Goal: Information Seeking & Learning: Learn about a topic

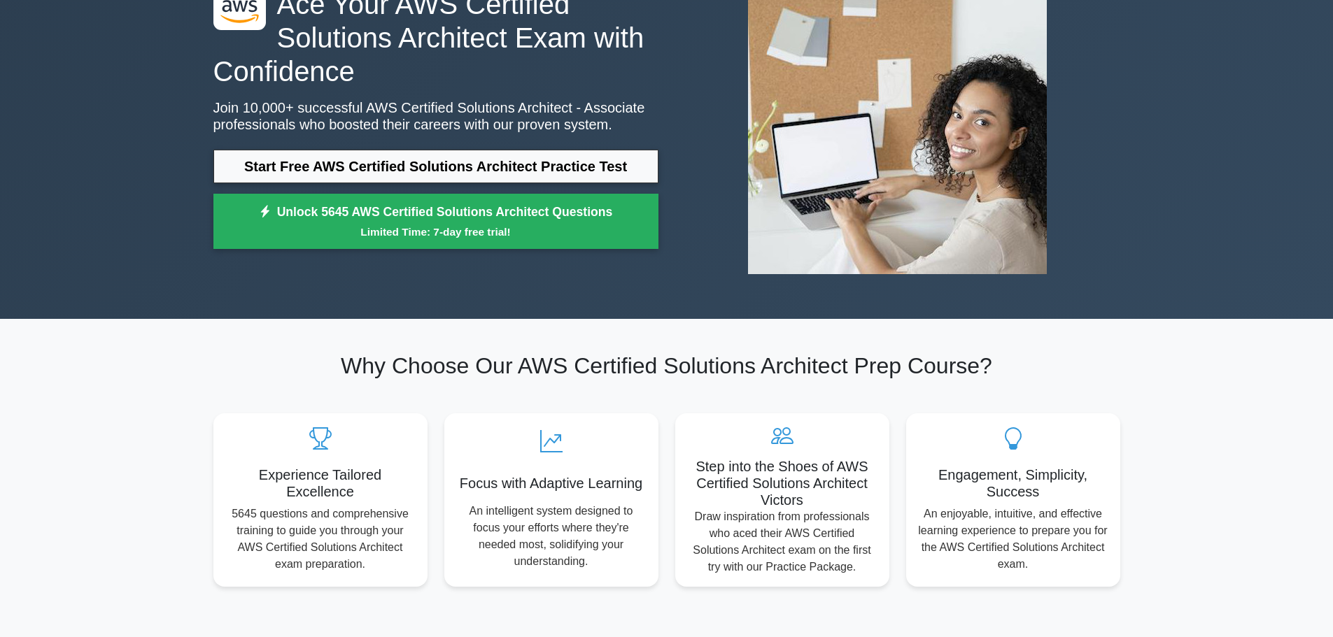
scroll to position [140, 0]
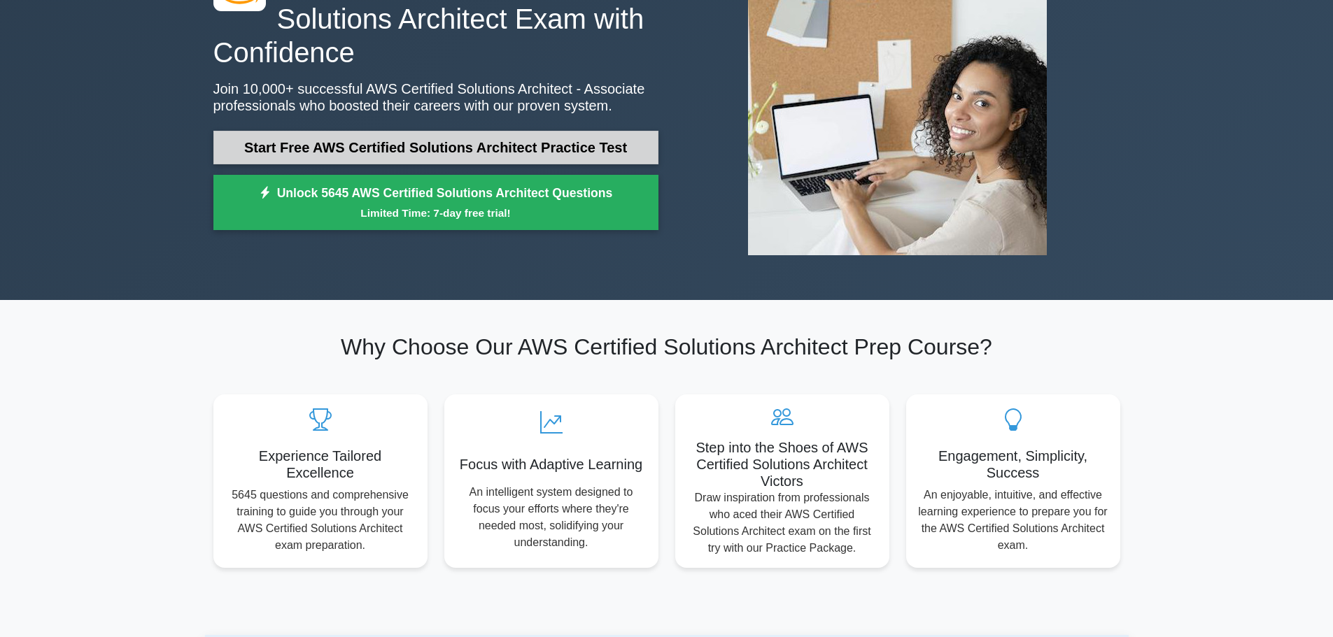
click at [569, 150] on link "Start Free AWS Certified Solutions Architect Practice Test" at bounding box center [435, 148] width 445 height 34
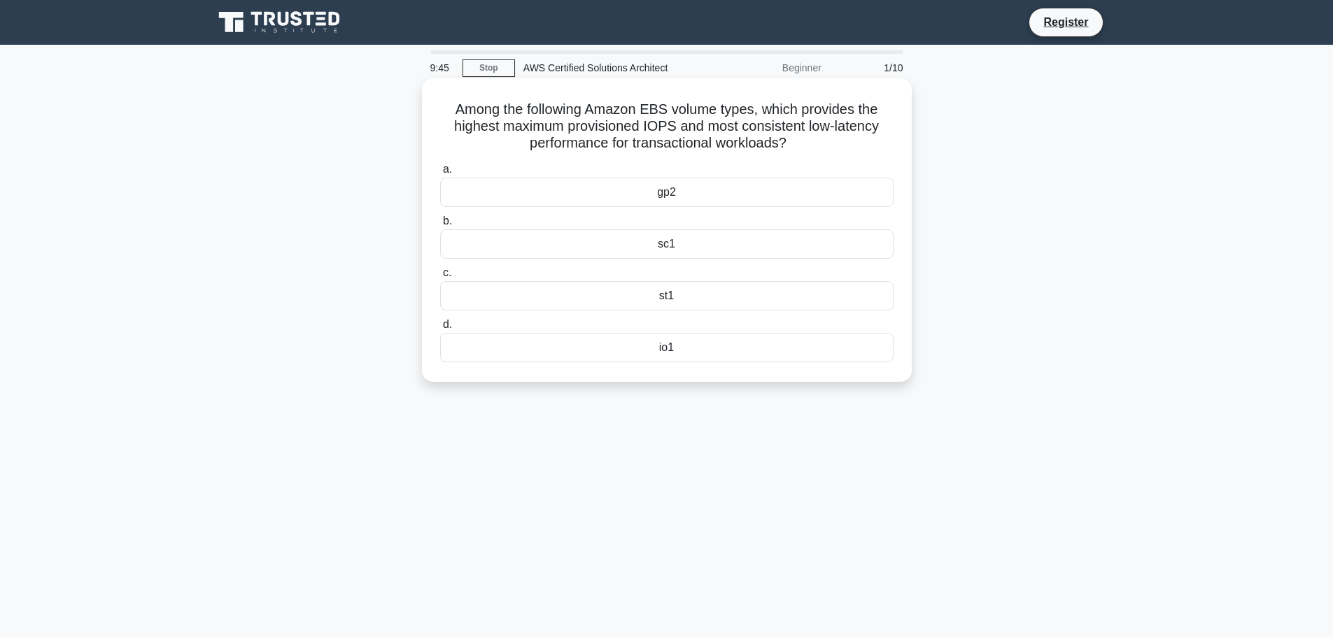
click at [663, 357] on div "io1" at bounding box center [666, 347] width 453 height 29
click at [440, 330] on input "d. io1" at bounding box center [440, 324] width 0 height 9
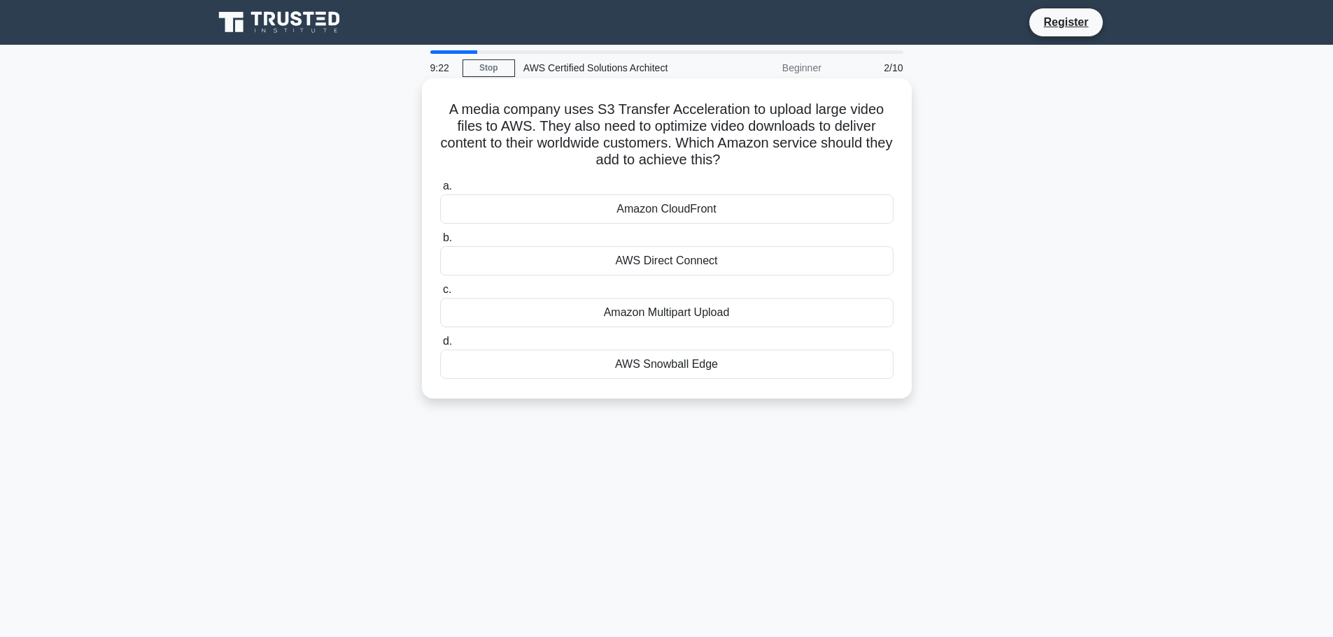
click at [646, 365] on div "AWS Snowball Edge" at bounding box center [666, 364] width 453 height 29
click at [440, 346] on input "d. AWS Snowball Edge" at bounding box center [440, 341] width 0 height 9
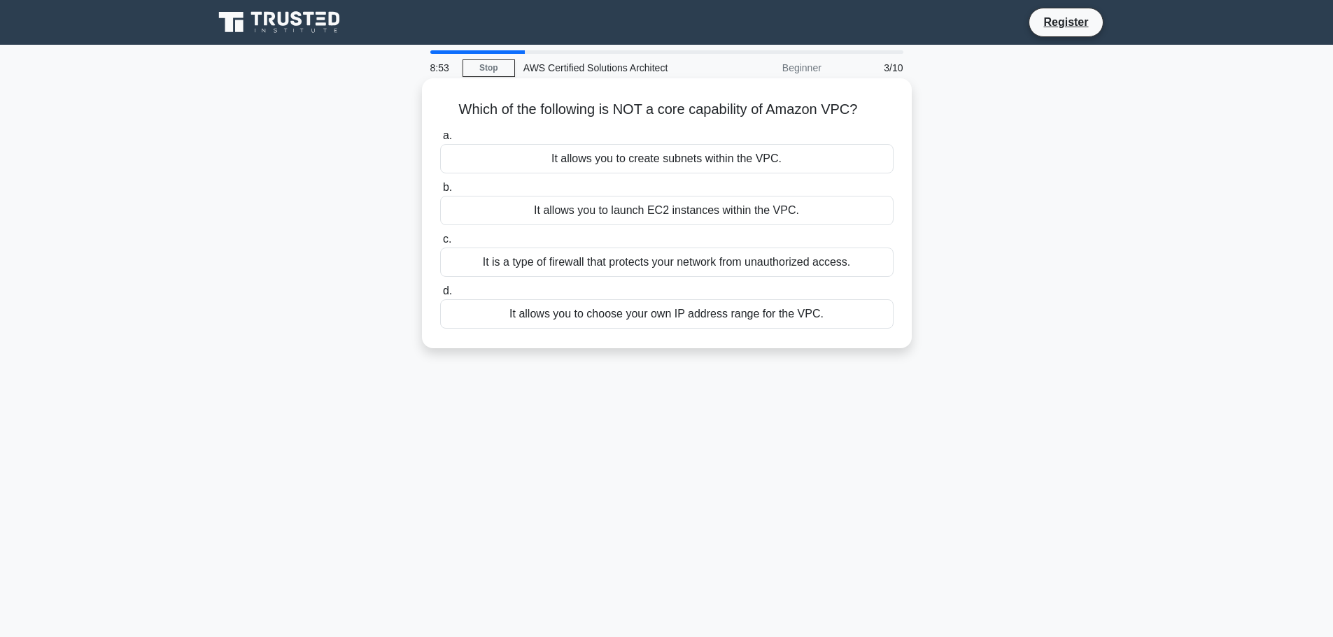
click at [635, 318] on div "It allows you to choose your own IP address range for the VPC." at bounding box center [666, 313] width 453 height 29
click at [440, 296] on input "d. It allows you to choose your own IP address range for the VPC." at bounding box center [440, 291] width 0 height 9
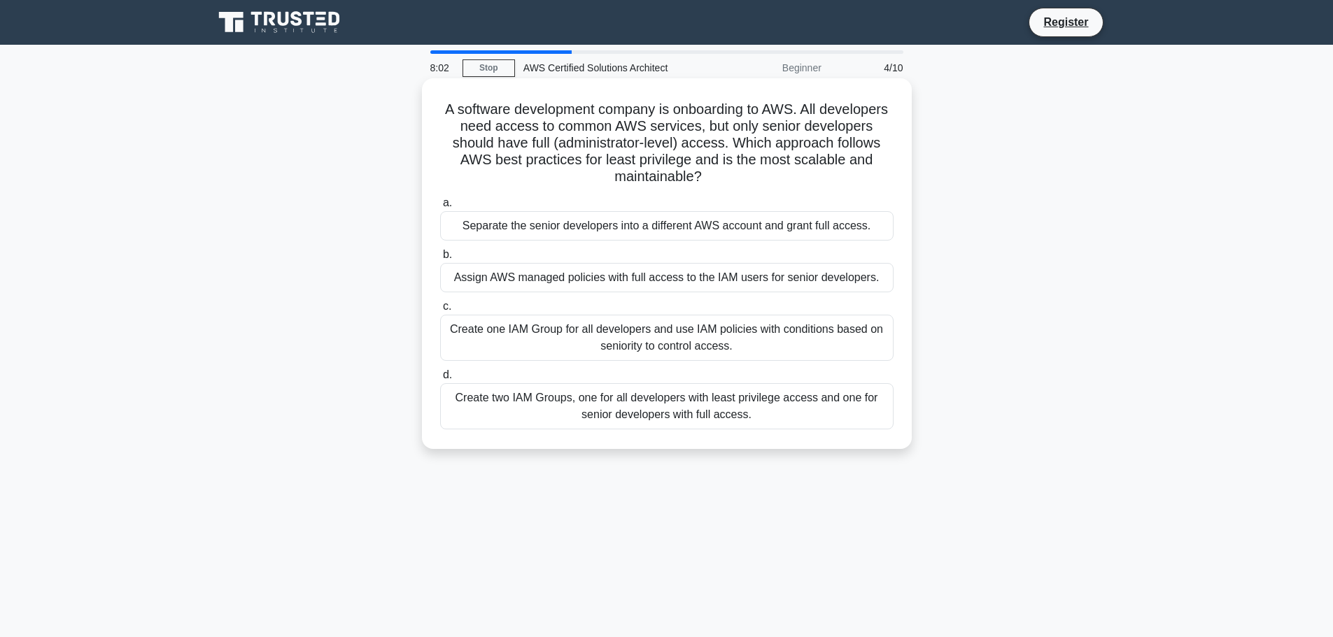
click at [767, 405] on div "Create two IAM Groups, one for all developers with least privilege access and o…" at bounding box center [666, 406] width 453 height 46
click at [440, 380] on input "d. Create two IAM Groups, one for all developers with least privilege access an…" at bounding box center [440, 375] width 0 height 9
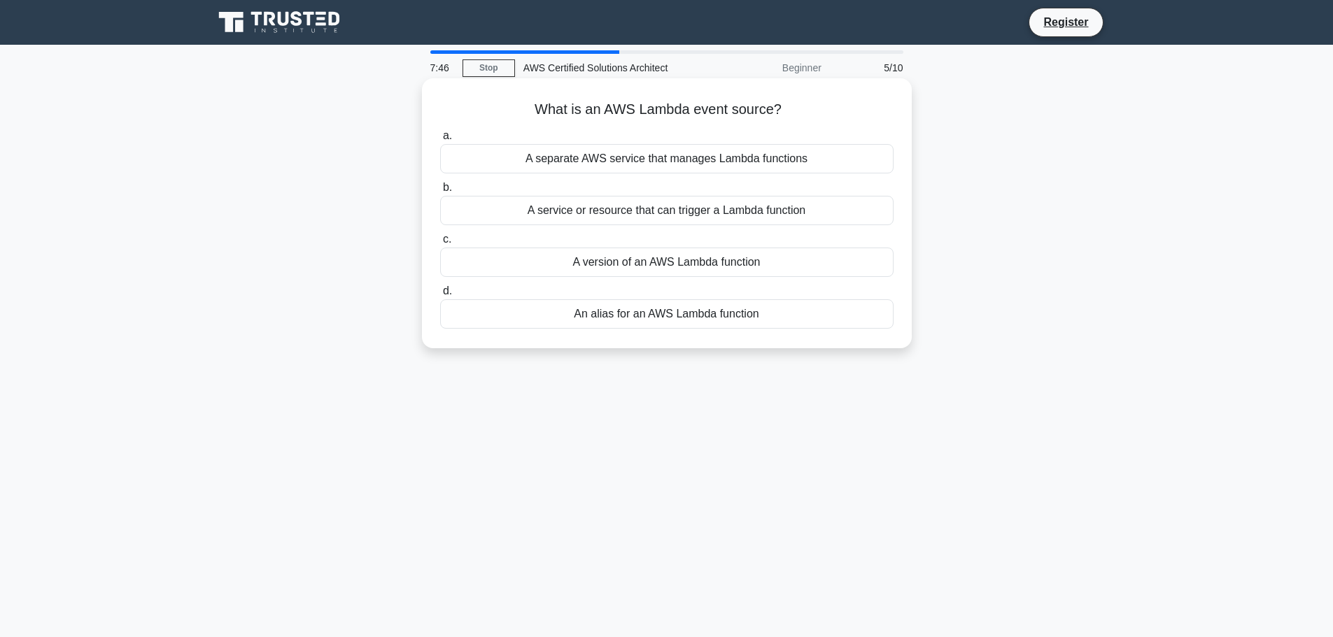
click at [688, 211] on div "A service or resource that can trigger a Lambda function" at bounding box center [666, 210] width 453 height 29
click at [440, 192] on input "b. A service or resource that can trigger a Lambda function" at bounding box center [440, 187] width 0 height 9
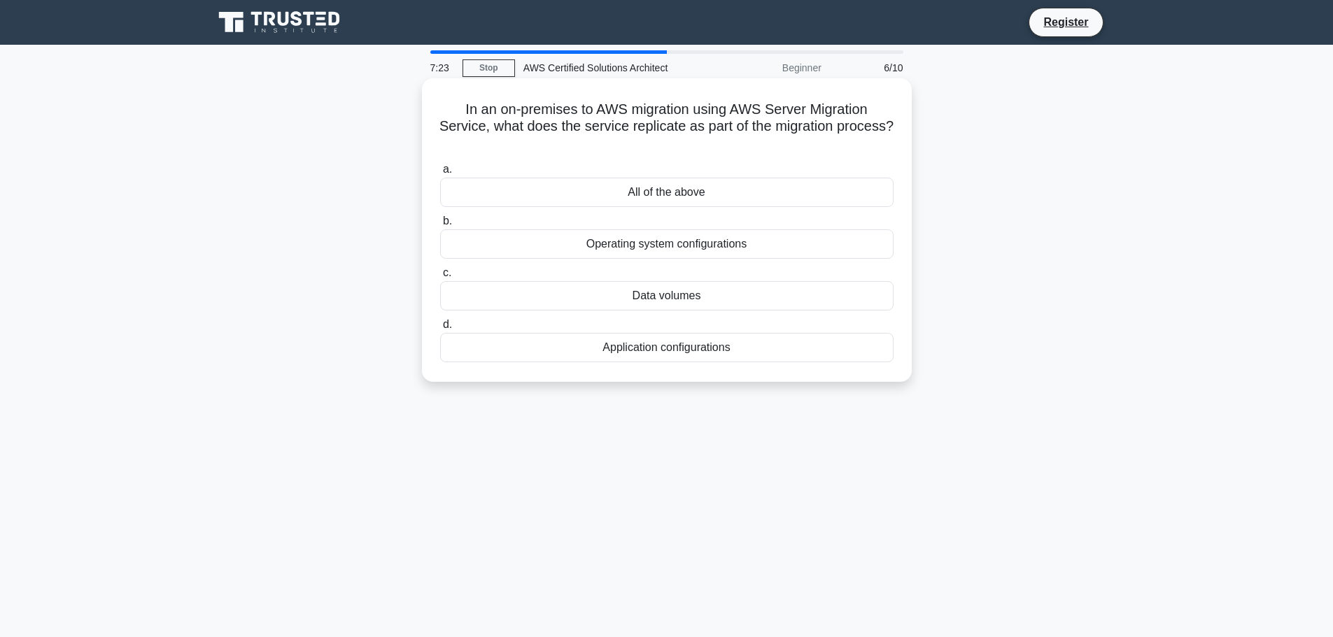
click at [733, 192] on div "All of the above" at bounding box center [666, 192] width 453 height 29
click at [440, 174] on input "a. All of the above" at bounding box center [440, 169] width 0 height 9
click at [723, 196] on div "AWS IoT Core" at bounding box center [666, 192] width 453 height 29
click at [440, 174] on input "a. AWS IoT Core" at bounding box center [440, 169] width 0 height 9
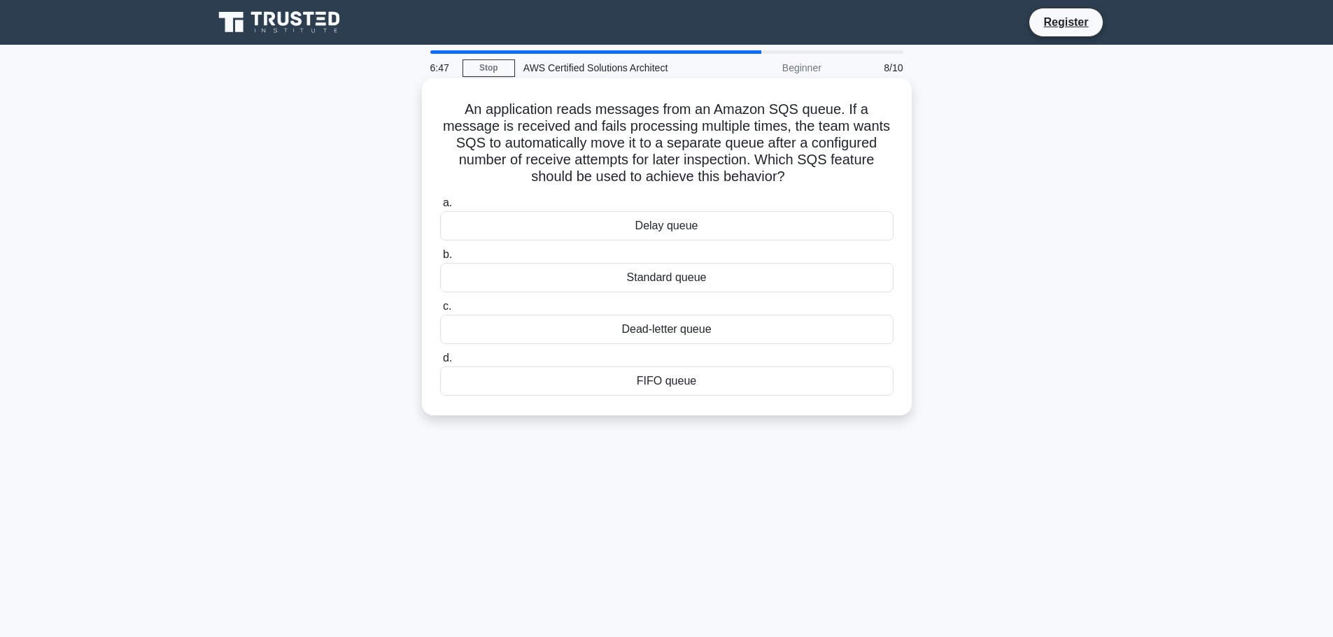
click at [681, 331] on div "Dead-letter queue" at bounding box center [666, 329] width 453 height 29
click at [440, 311] on input "c. Dead-letter queue" at bounding box center [440, 306] width 0 height 9
click at [667, 281] on div "Amazon EventBridge" at bounding box center [666, 277] width 453 height 29
click at [440, 260] on input "b. Amazon EventBridge" at bounding box center [440, 254] width 0 height 9
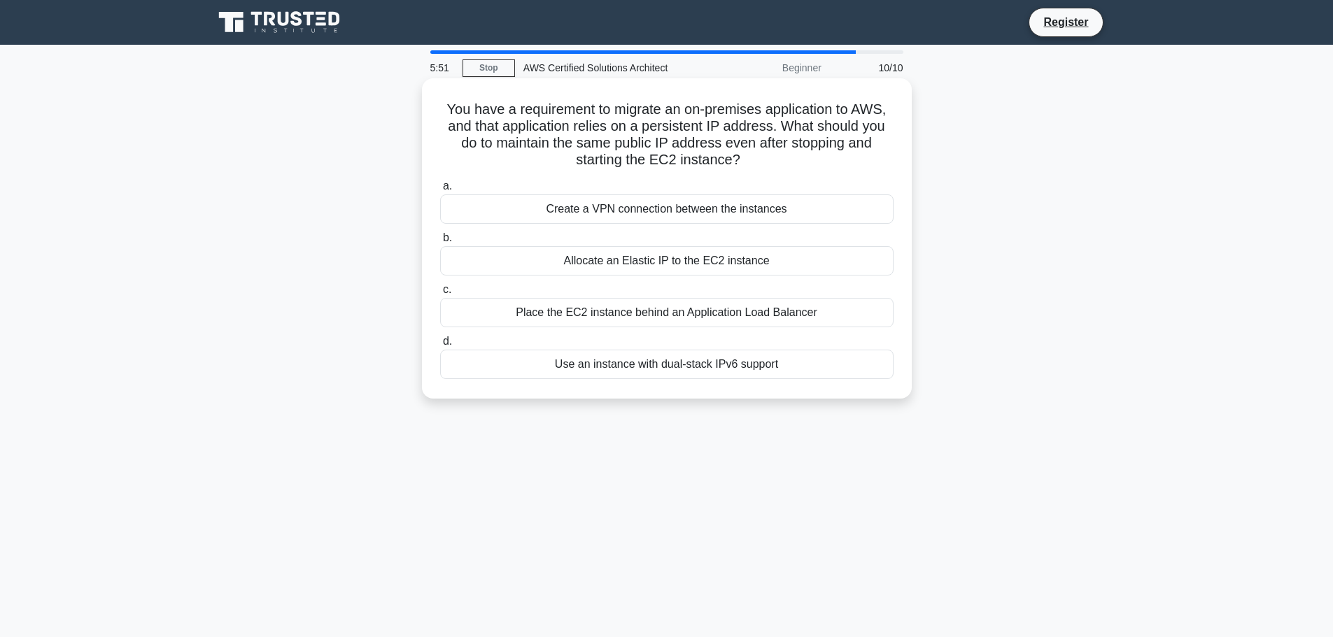
click at [703, 258] on div "Allocate an Elastic IP to the EC2 instance" at bounding box center [666, 260] width 453 height 29
click at [440, 243] on input "b. Allocate an Elastic IP to the EC2 instance" at bounding box center [440, 238] width 0 height 9
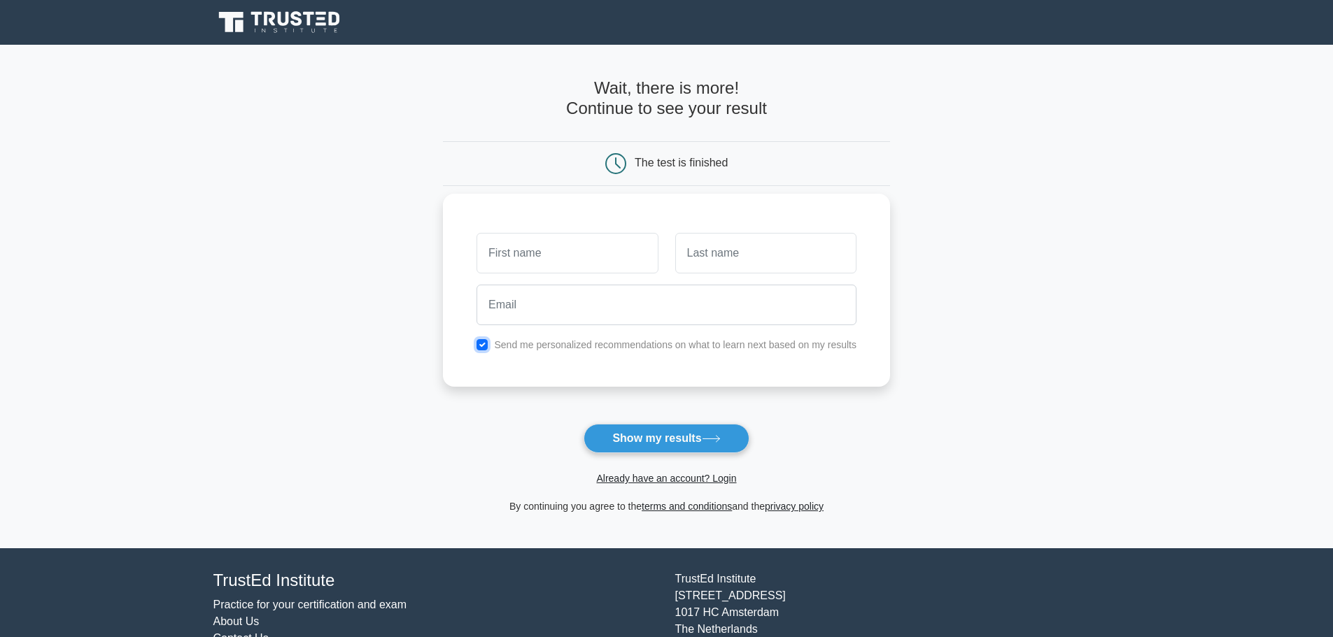
click at [479, 343] on input "checkbox" at bounding box center [481, 344] width 11 height 11
checkbox input "false"
click at [659, 437] on button "Show my results" at bounding box center [665, 438] width 165 height 29
type input "sd"
click at [733, 267] on input "text" at bounding box center [765, 253] width 181 height 41
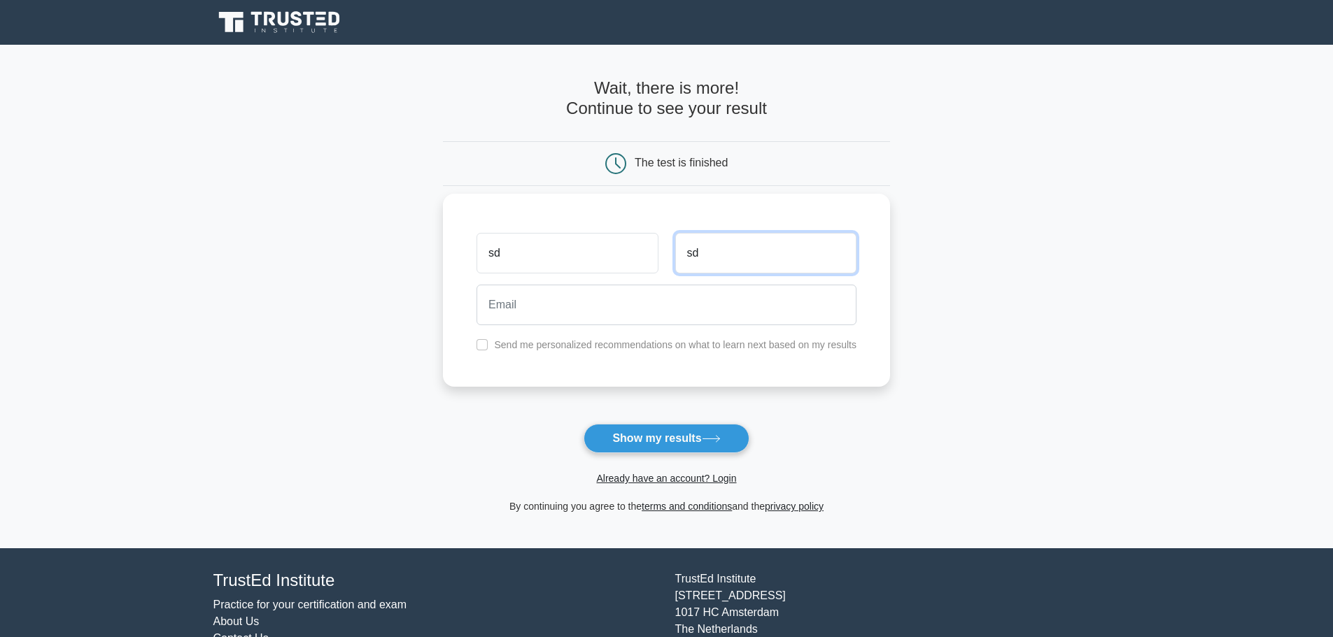
type input "sd"
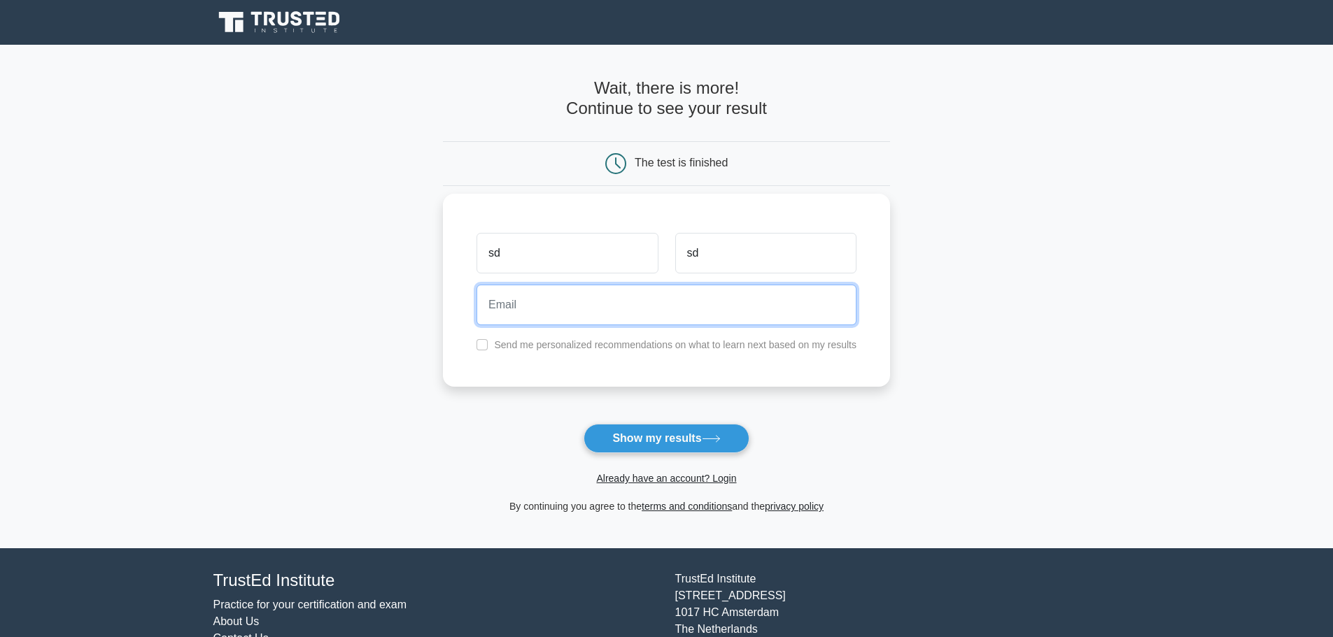
click at [676, 305] on input "email" at bounding box center [666, 305] width 380 height 41
type input "sd@test.com"
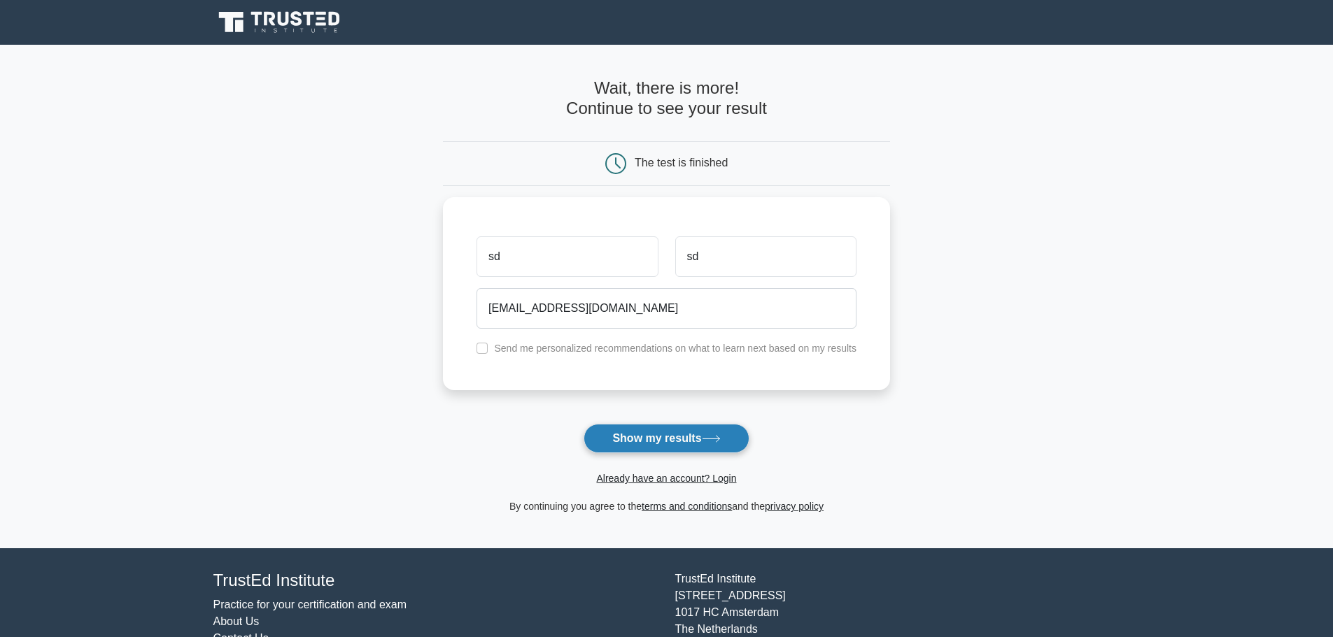
click at [685, 437] on button "Show my results" at bounding box center [665, 438] width 165 height 29
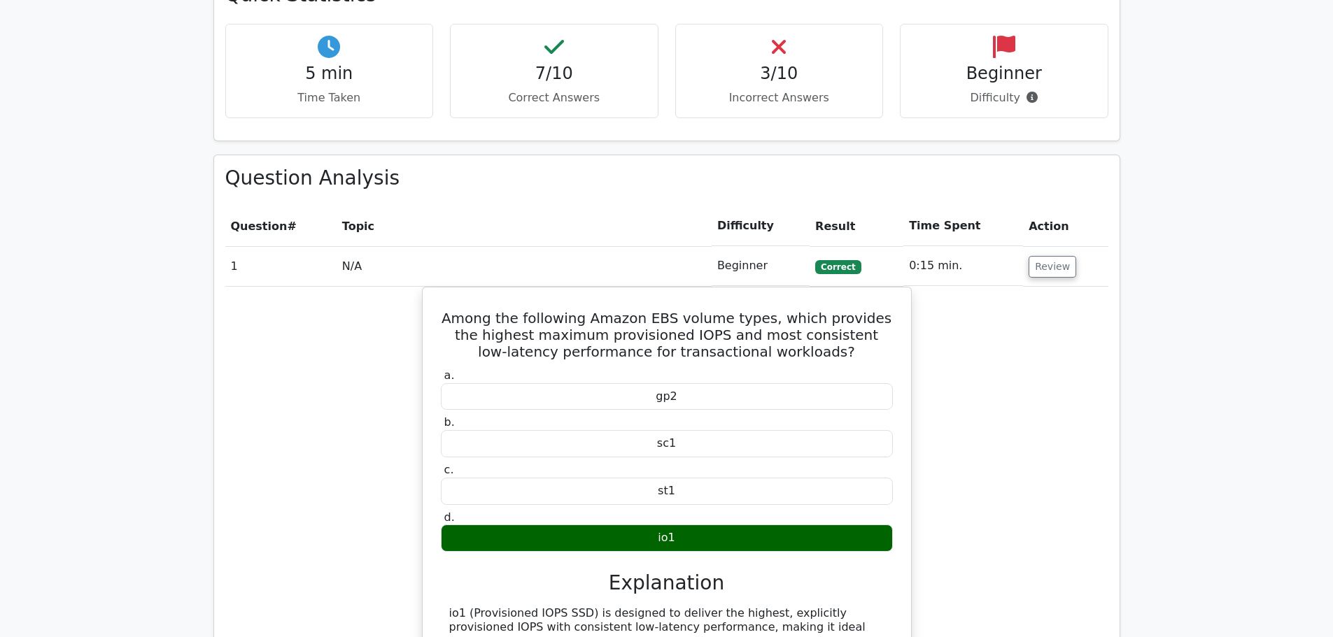
scroll to position [909, 0]
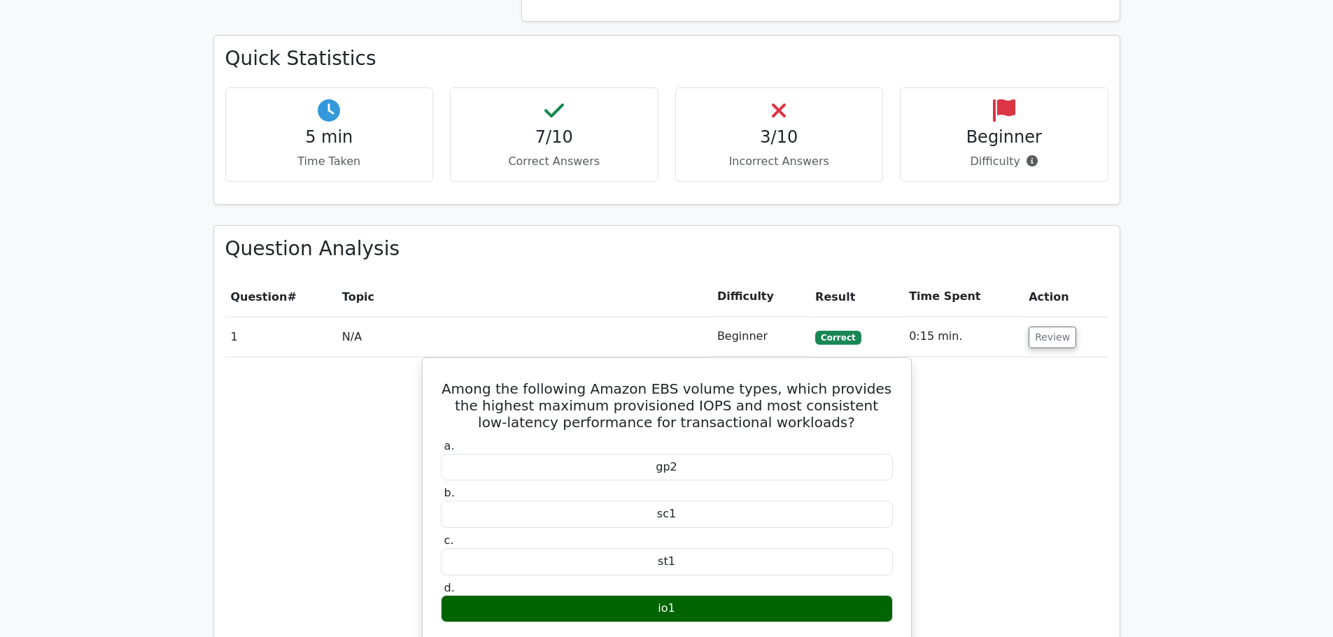
click at [782, 127] on h4 "3/10" at bounding box center [779, 137] width 185 height 20
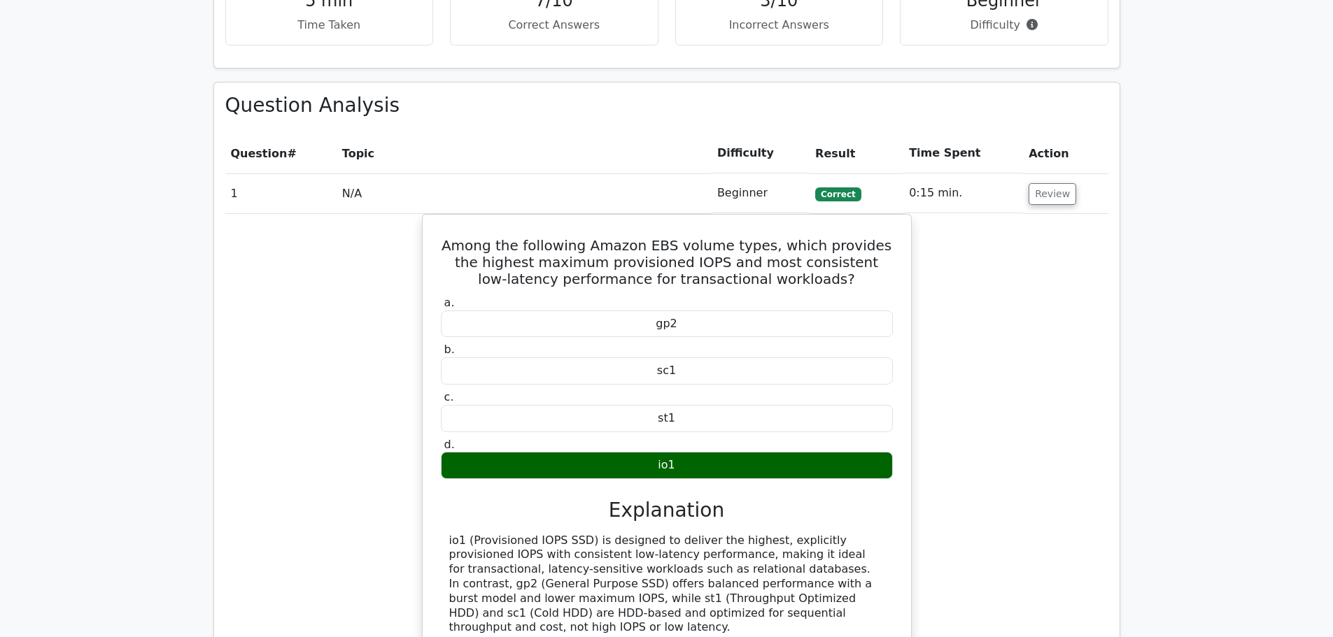
scroll to position [1329, 0]
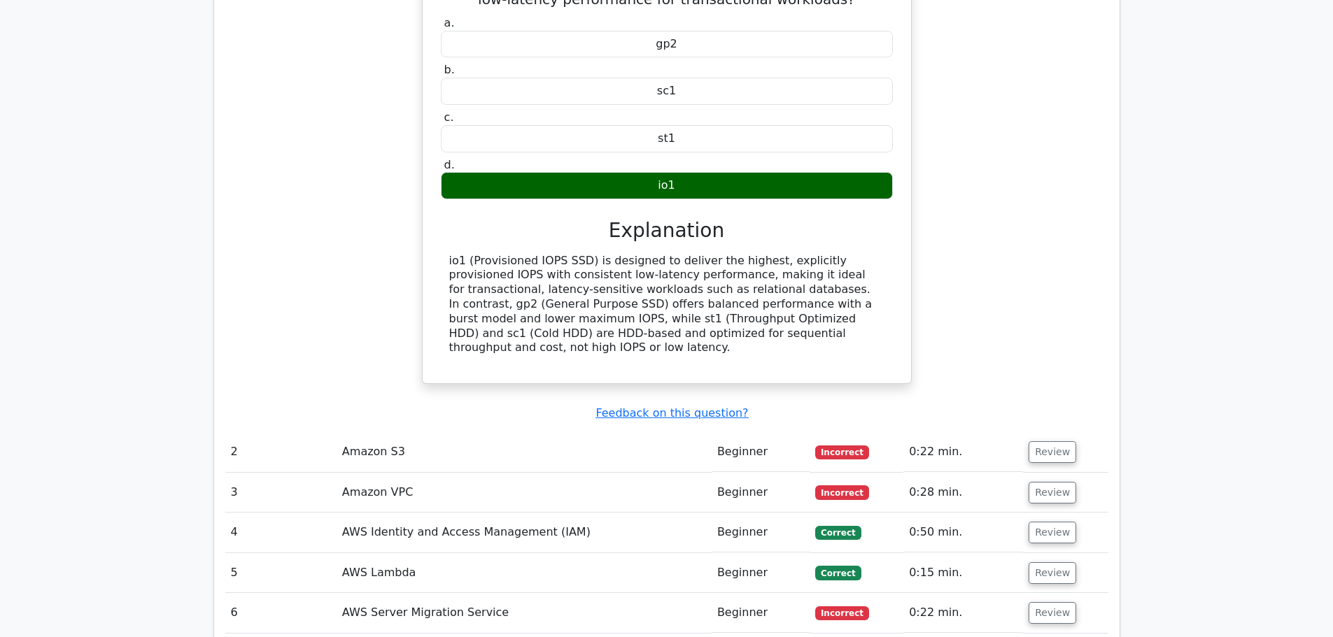
click at [559, 432] on td "Amazon S3" at bounding box center [524, 452] width 375 height 40
click at [283, 432] on td "2" at bounding box center [280, 452] width 111 height 40
click at [1045, 441] on button "Review" at bounding box center [1052, 452] width 48 height 22
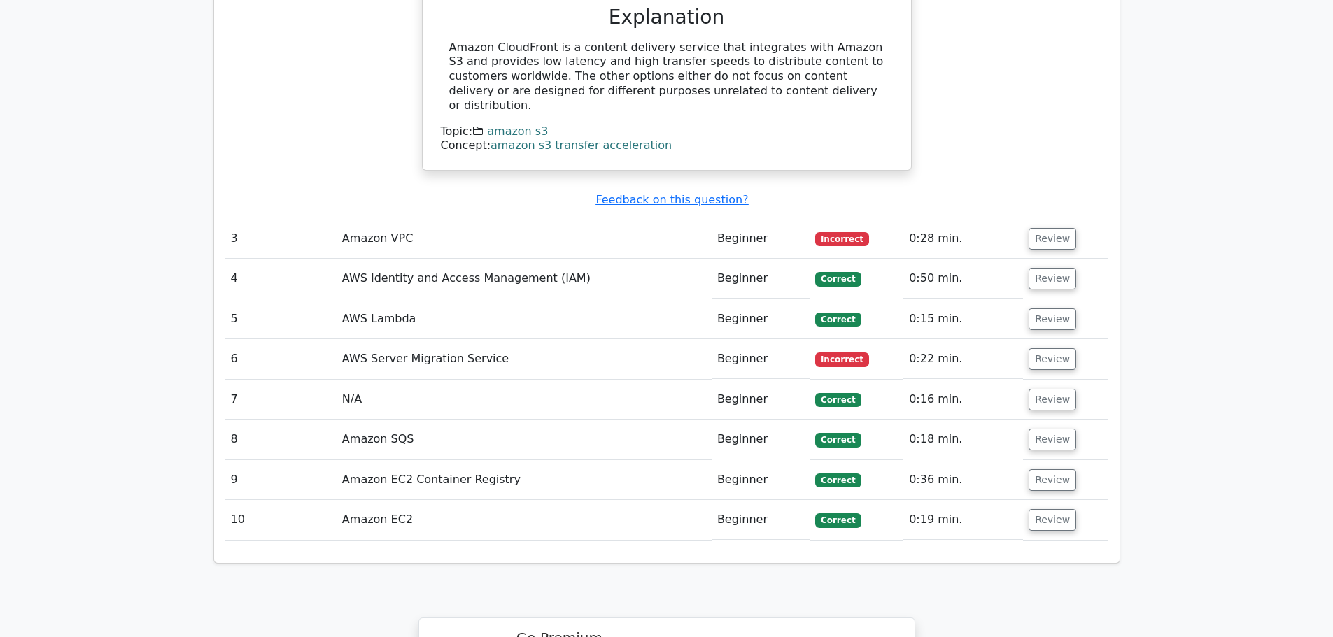
scroll to position [2099, 0]
click at [1040, 227] on button "Review" at bounding box center [1052, 238] width 48 height 22
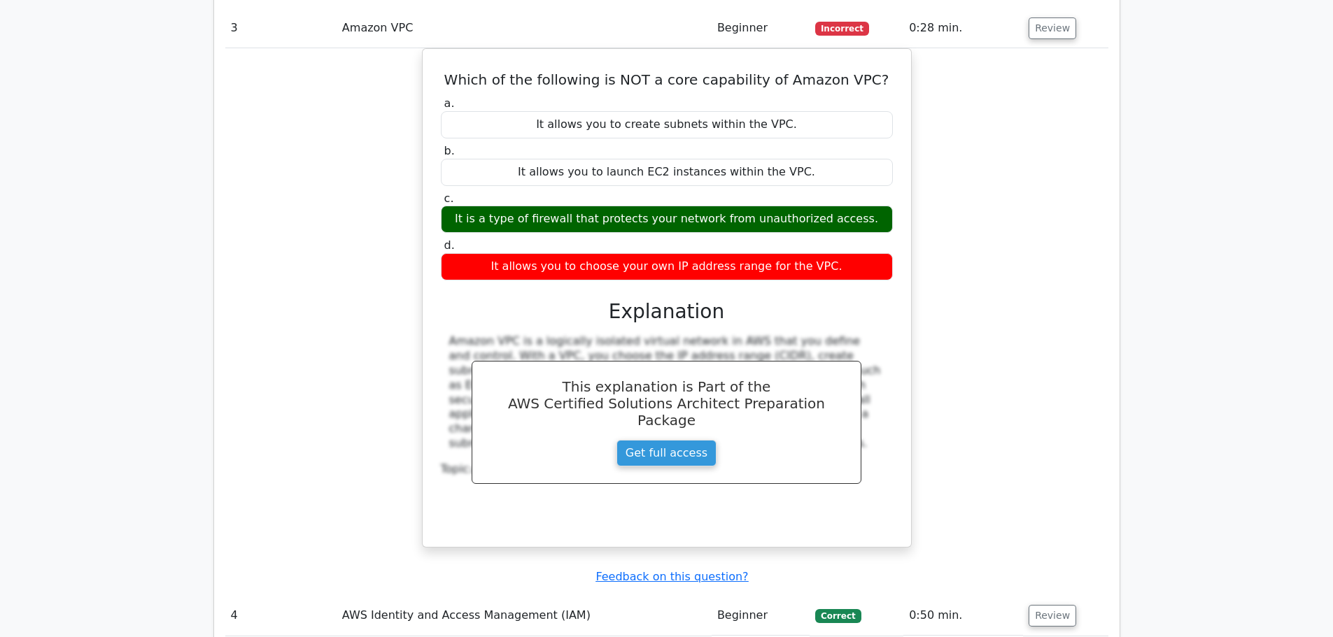
scroll to position [2519, 0]
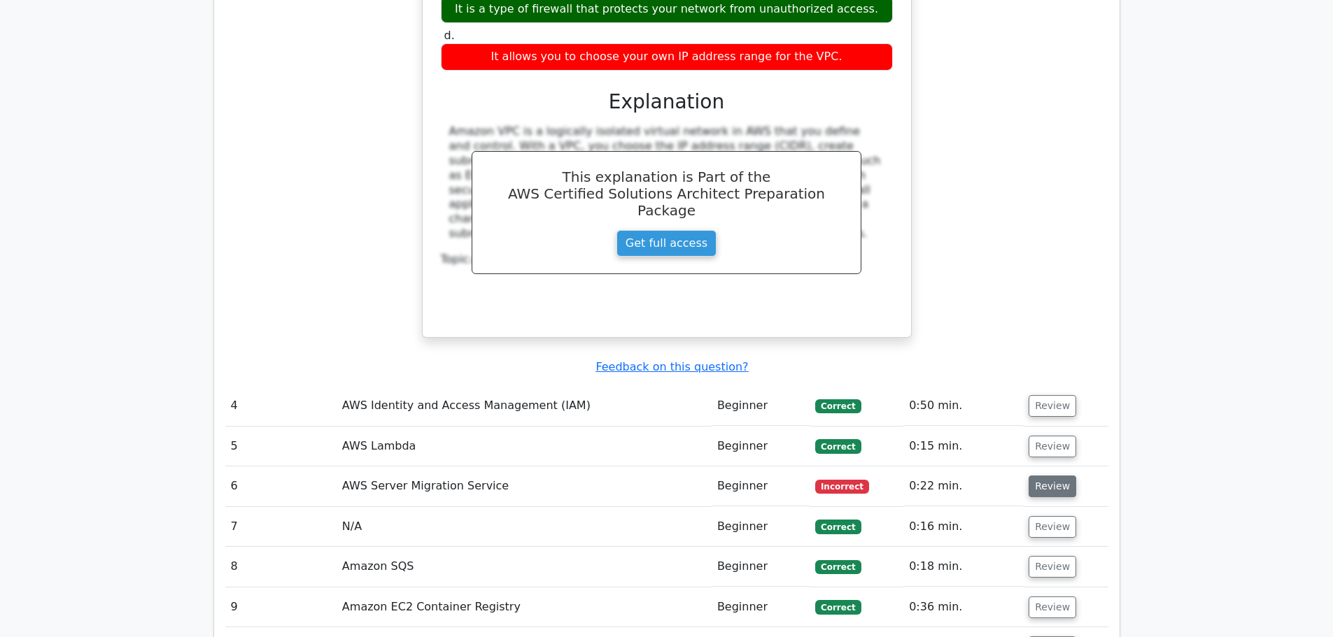
click at [1049, 476] on button "Review" at bounding box center [1052, 487] width 48 height 22
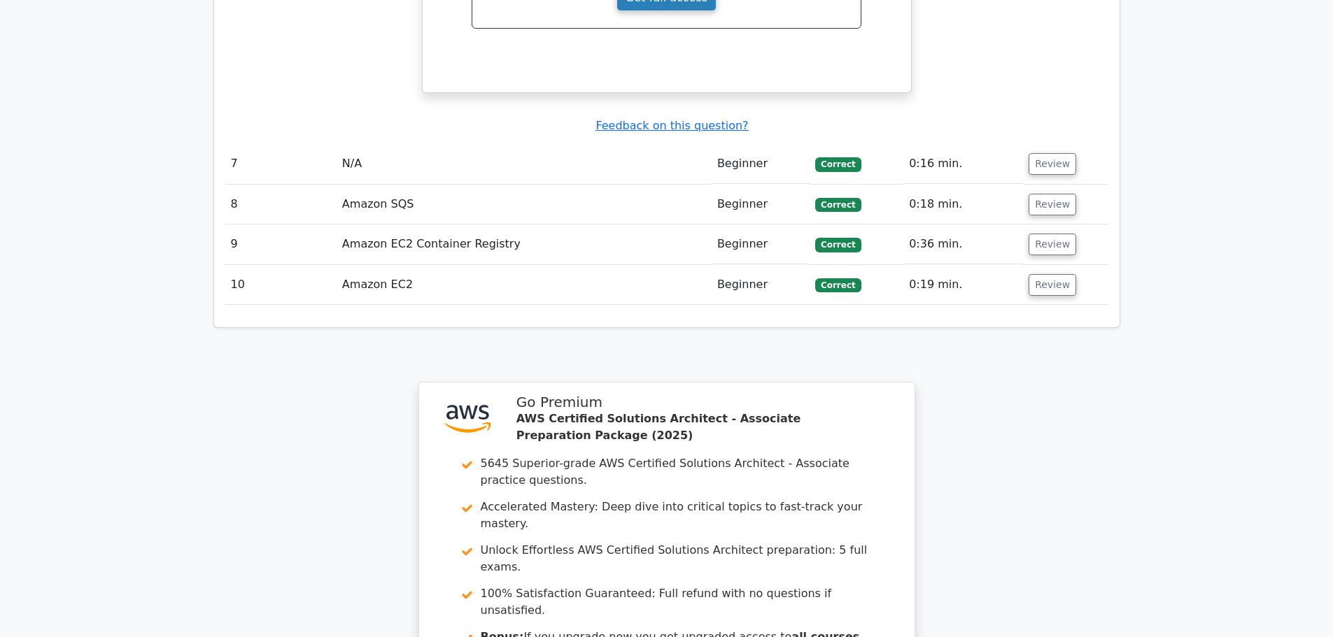
scroll to position [3290, 0]
